Goal: Task Accomplishment & Management: Complete application form

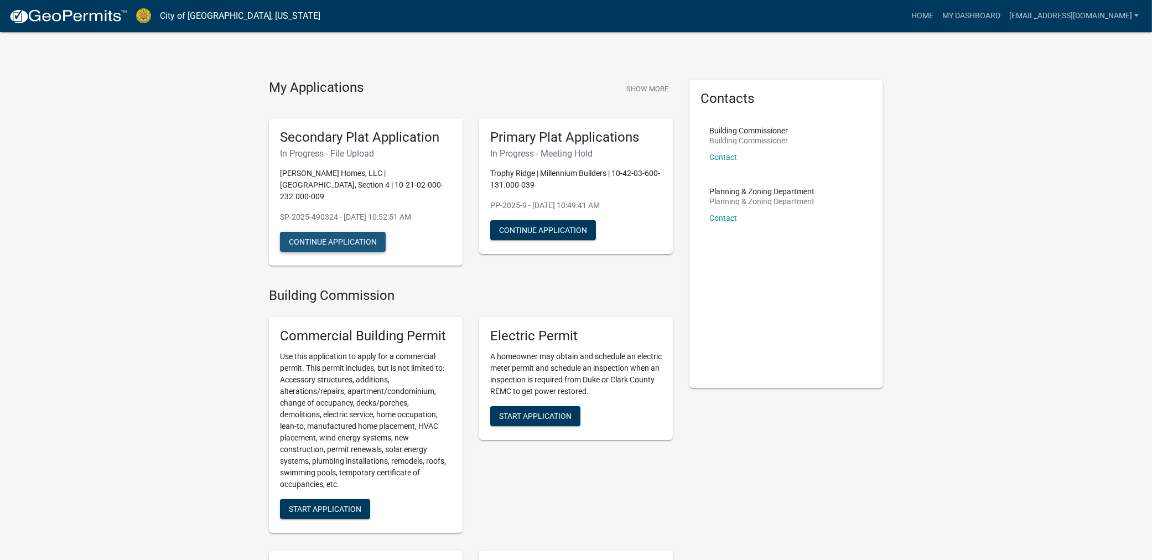
click at [362, 232] on button "Continue Application" at bounding box center [333, 242] width 106 height 20
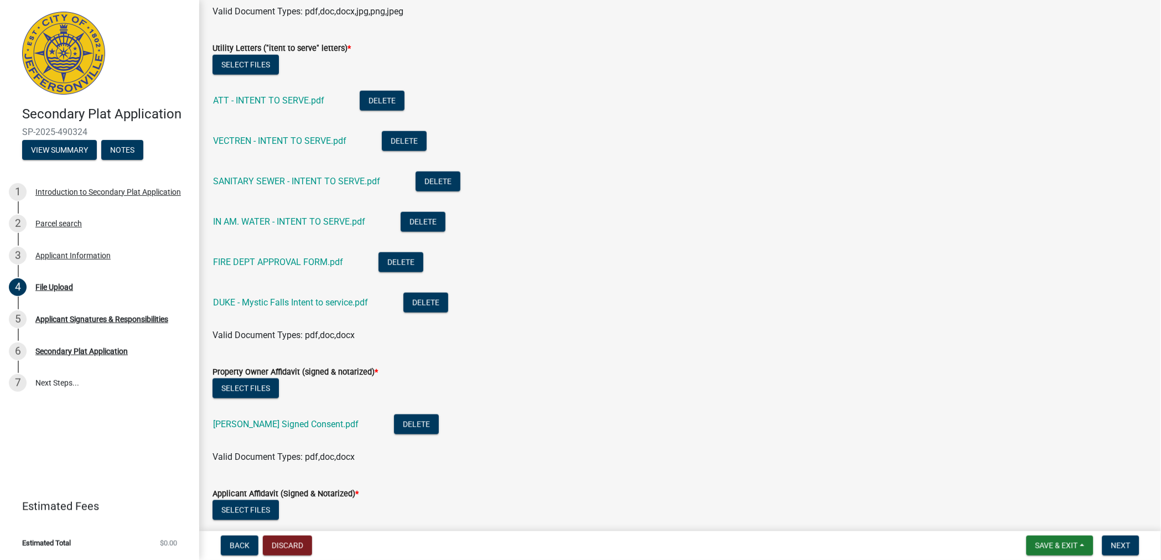
scroll to position [307, 0]
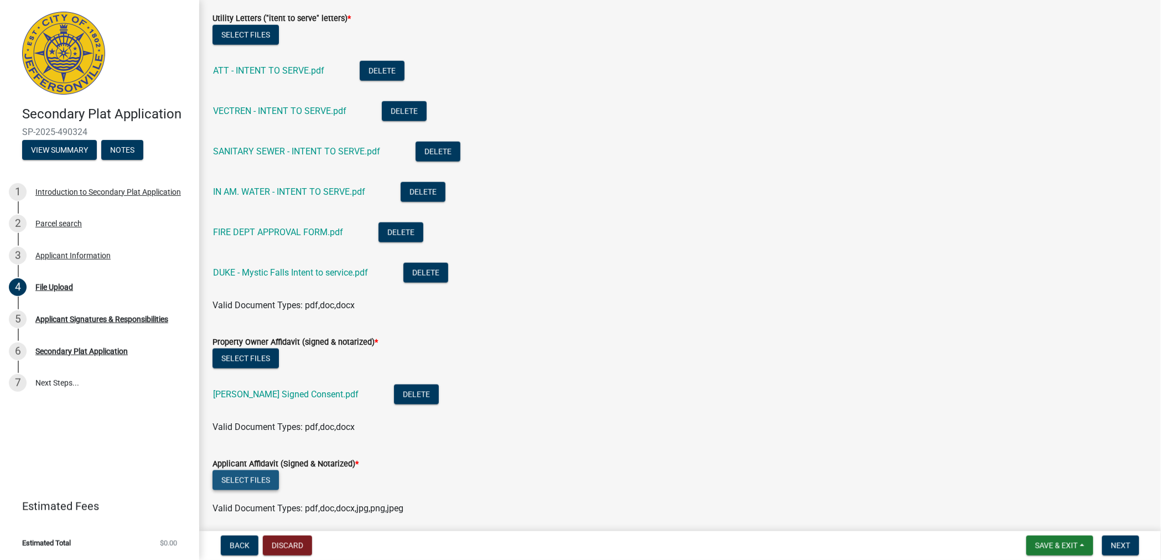
click at [258, 476] on button "Select files" at bounding box center [245, 480] width 66 height 20
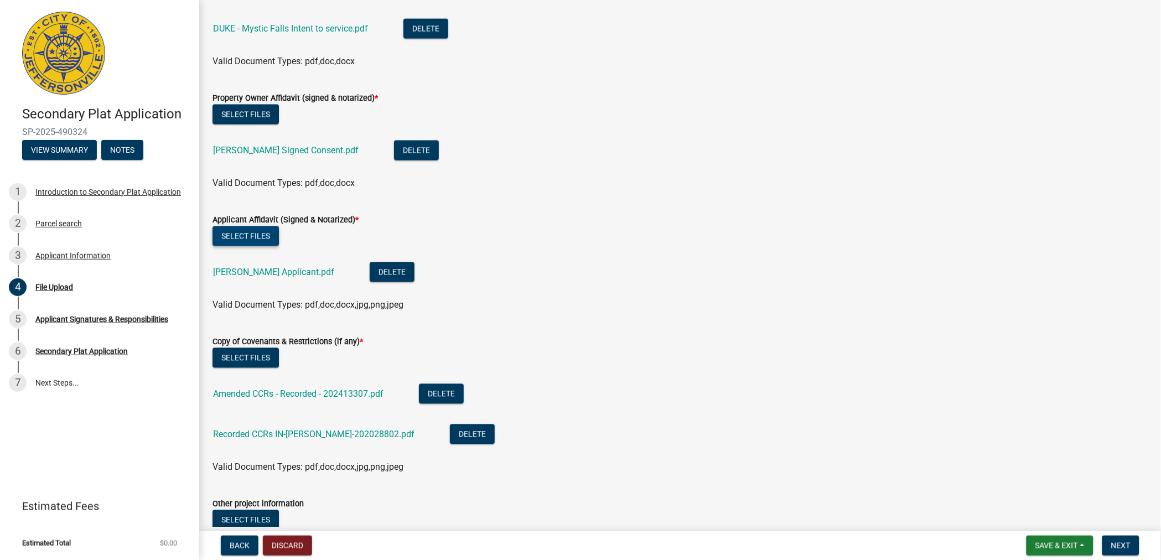
scroll to position [553, 0]
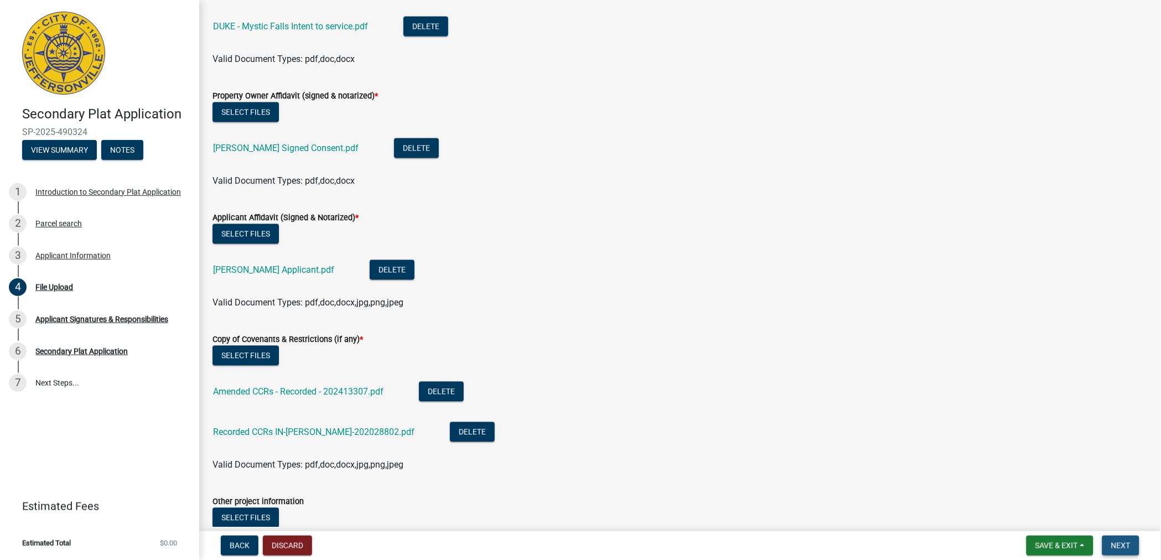
click at [1121, 538] on button "Next" at bounding box center [1120, 545] width 37 height 20
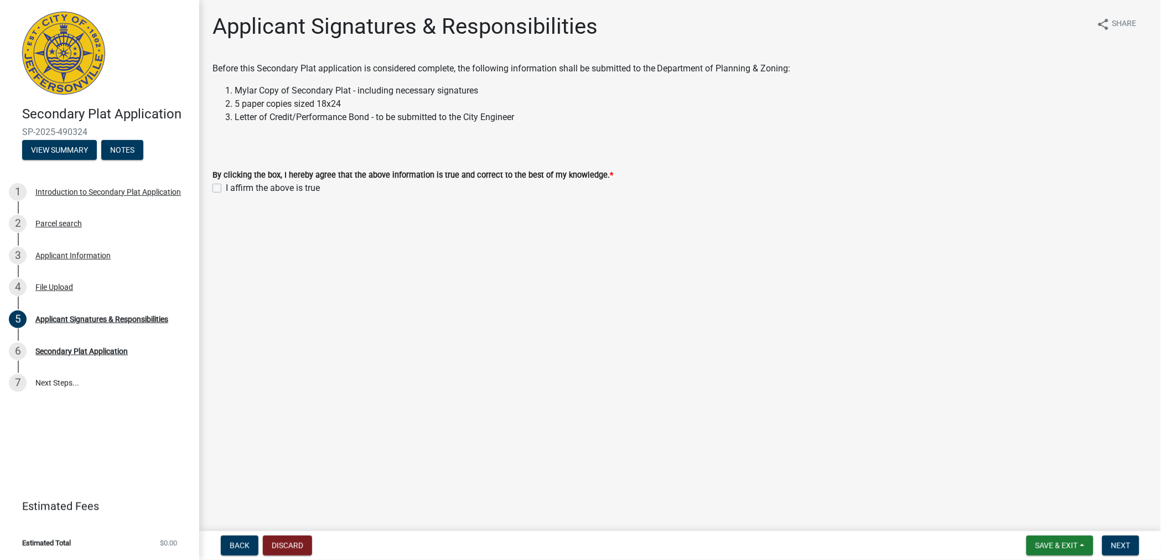
click at [226, 190] on label "I affirm the above is true" at bounding box center [273, 187] width 94 height 13
click at [226, 189] on input "I affirm the above is true" at bounding box center [229, 184] width 7 height 7
checkbox input "true"
click at [1120, 541] on span "Next" at bounding box center [1120, 545] width 19 height 9
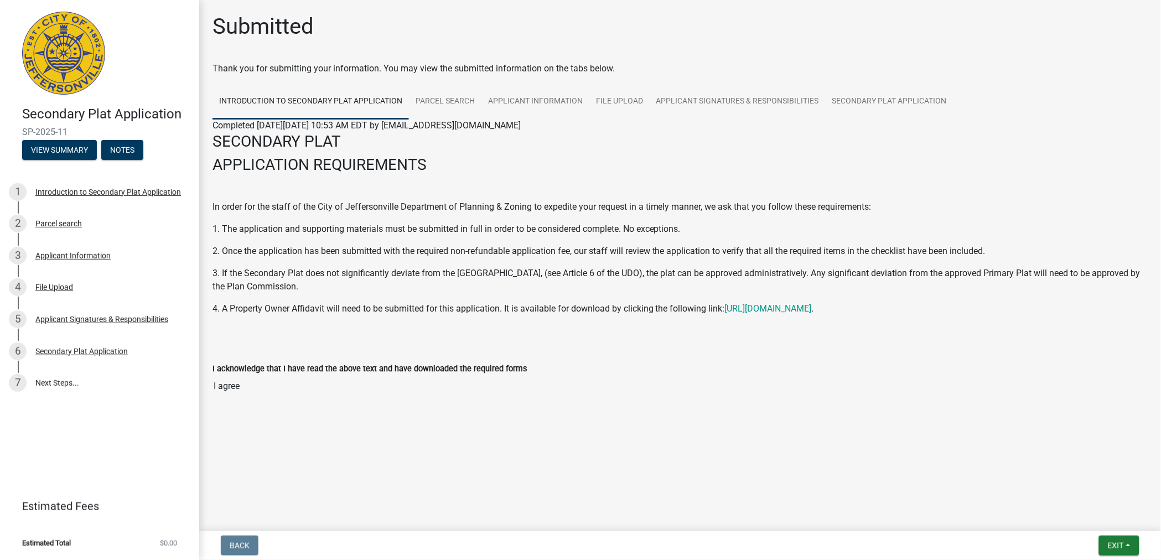
click at [566, 490] on main "Submitted Thank you for submitting your information. You may view the submitted…" at bounding box center [679, 263] width 961 height 527
